Goal: Task Accomplishment & Management: Complete application form

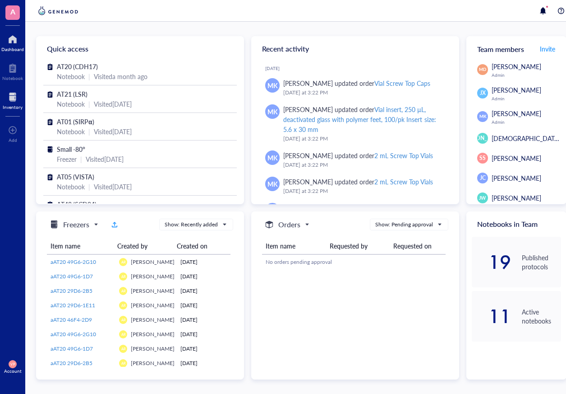
click at [15, 107] on div "Inventory" at bounding box center [13, 106] width 20 height 5
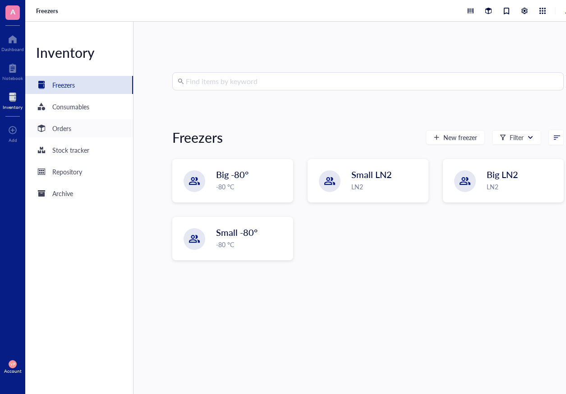
click at [74, 129] on div "Orders" at bounding box center [79, 128] width 108 height 18
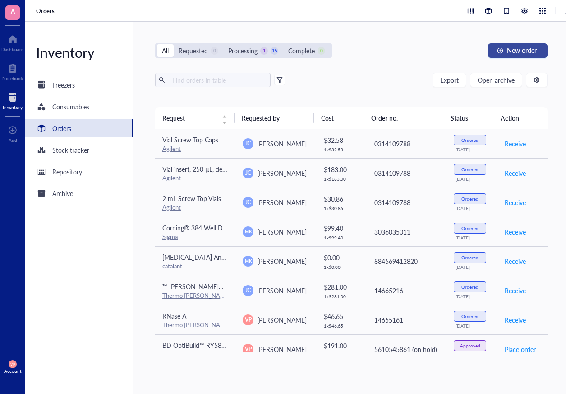
click at [514, 49] on span "New order" at bounding box center [522, 49] width 30 height 7
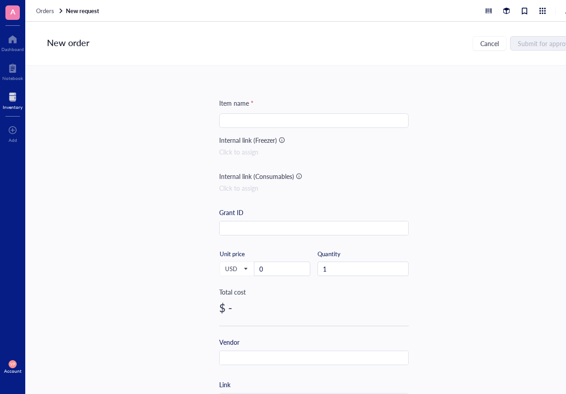
click at [253, 120] on input "search" at bounding box center [314, 121] width 179 height 14
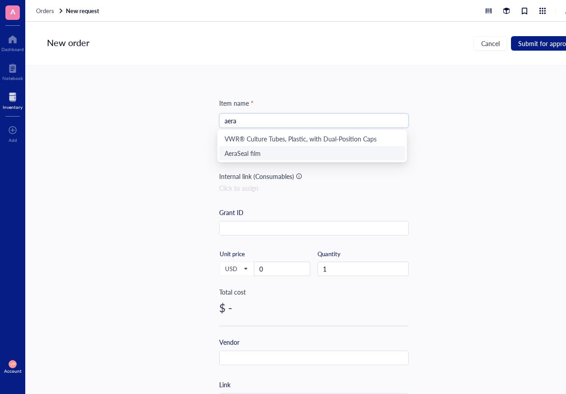
click at [244, 153] on div "AeraSeal film" at bounding box center [312, 153] width 175 height 10
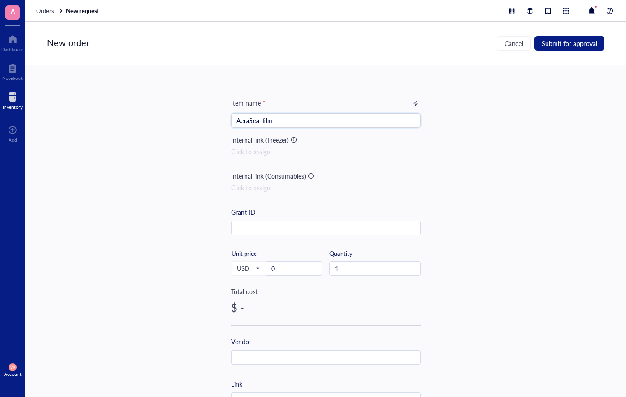
type input "AeraSeal film"
click at [12, 98] on div at bounding box center [13, 97] width 20 height 14
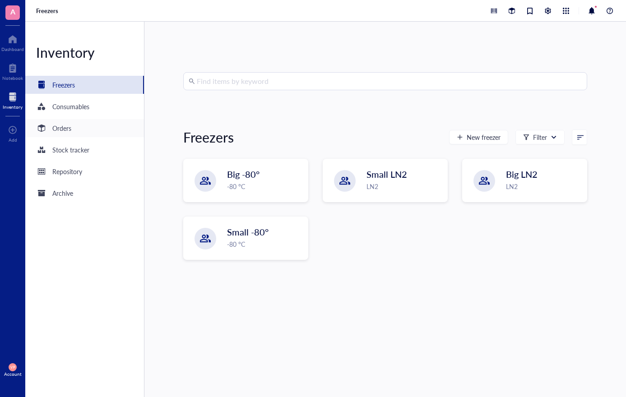
click at [71, 125] on div "Orders" at bounding box center [61, 128] width 19 height 10
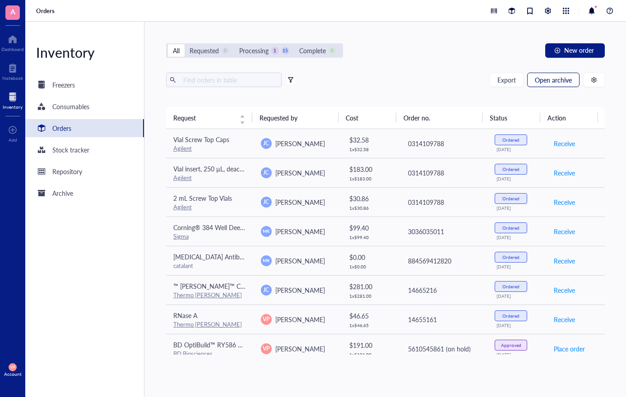
click at [544, 83] on span "Open archive" at bounding box center [553, 79] width 37 height 7
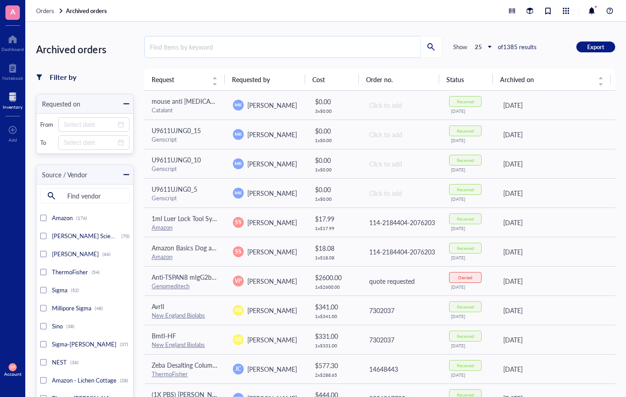
click at [175, 53] on input "search" at bounding box center [282, 47] width 275 height 21
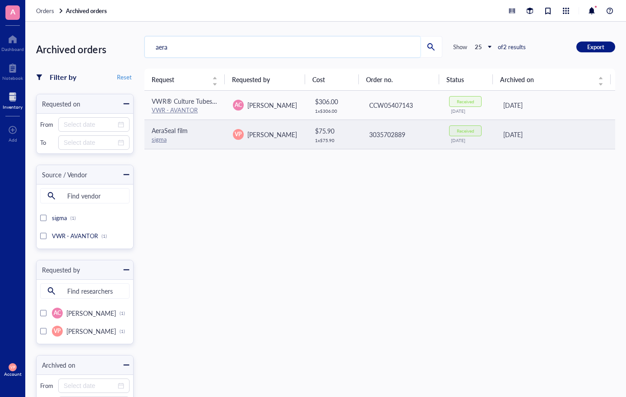
type input "aera"
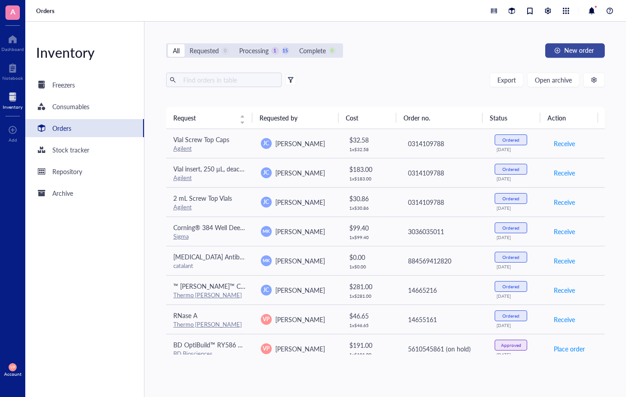
click at [563, 49] on button "New order" at bounding box center [575, 50] width 60 height 14
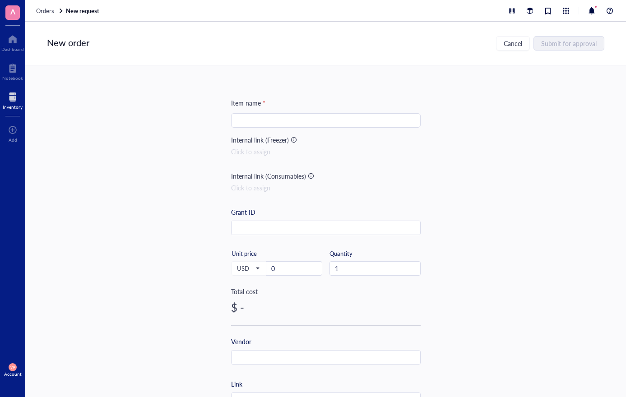
click at [273, 118] on input "search" at bounding box center [325, 121] width 179 height 14
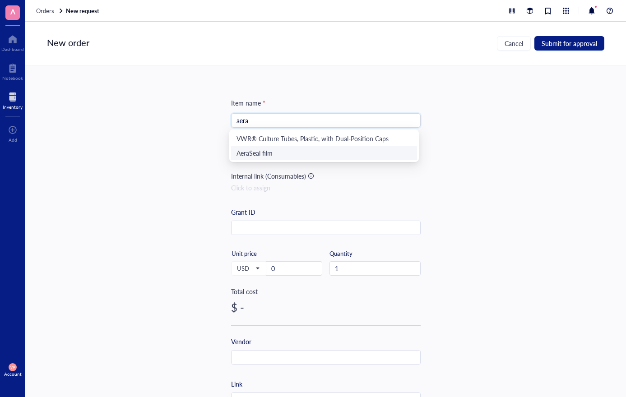
click at [274, 158] on div "AeraSeal film" at bounding box center [324, 153] width 186 height 14
type input "AeraSeal film"
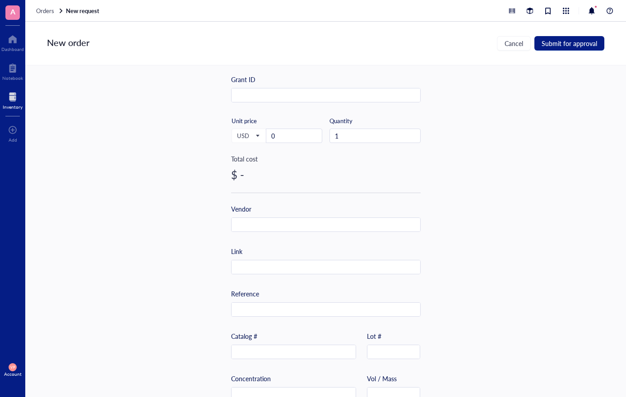
scroll to position [135, 0]
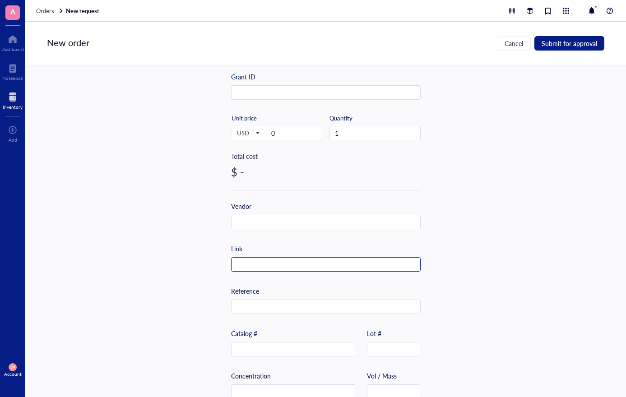
paste input "[URL][DOMAIN_NAME]"
type input "[URL][DOMAIN_NAME]"
click at [286, 135] on input "0" at bounding box center [294, 133] width 56 height 14
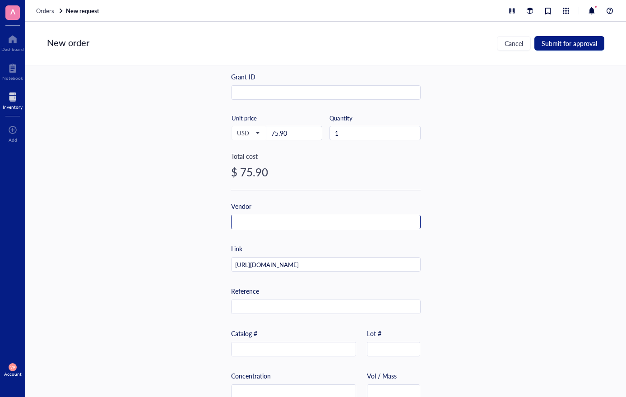
type input "75.9"
click at [269, 224] on input "text" at bounding box center [326, 222] width 189 height 14
type input "s"
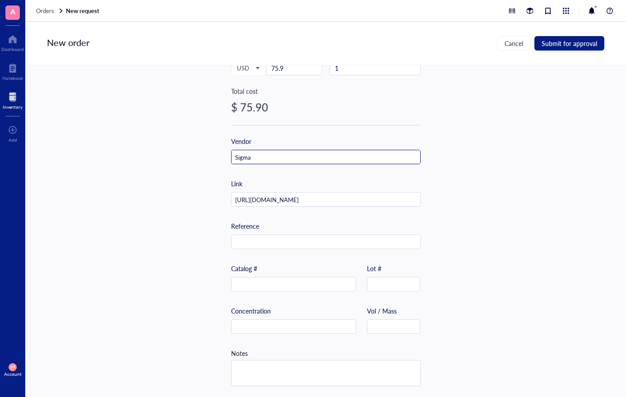
scroll to position [204, 0]
type input "Sigma"
paste input "A9224-50EA"
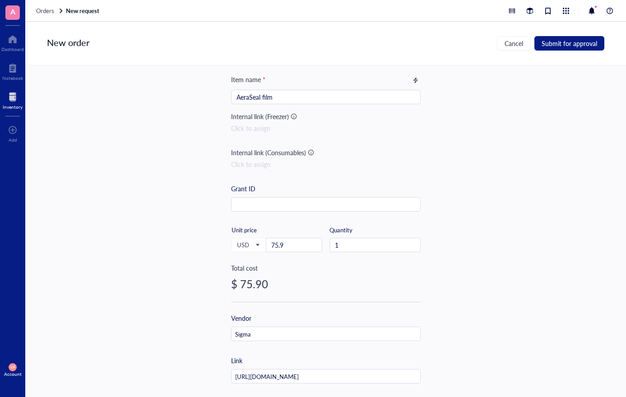
scroll to position [0, 0]
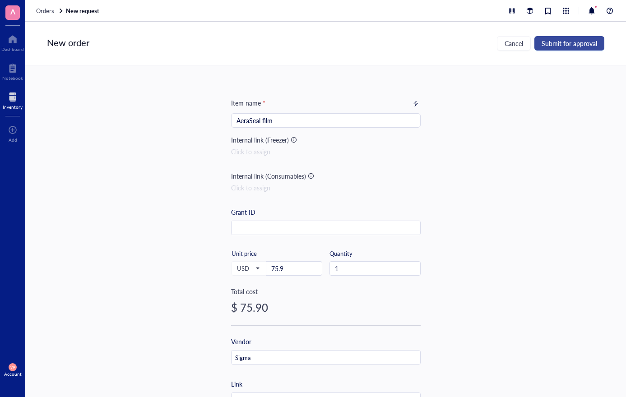
type input "A9224-50EA"
click at [566, 46] on span "Submit for approval" at bounding box center [570, 43] width 56 height 7
